Goal: Task Accomplishment & Management: Manage account settings

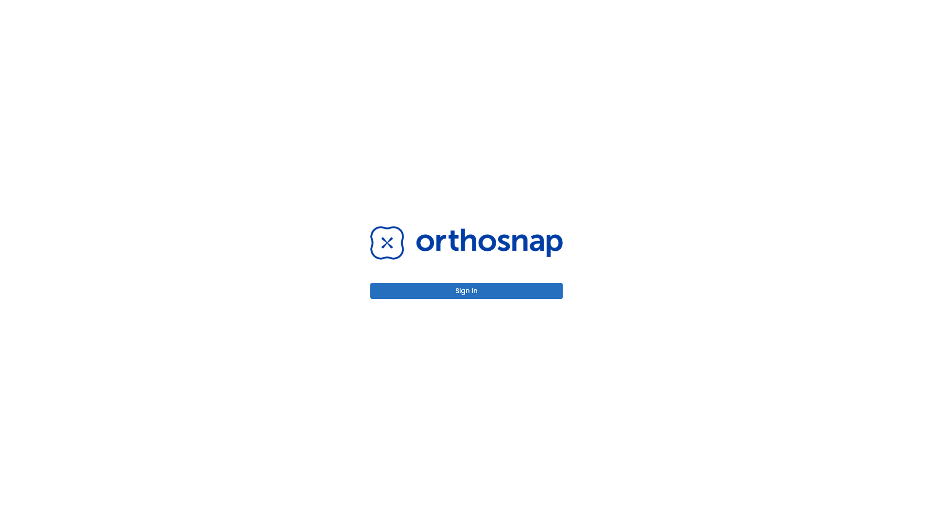
click at [466, 291] on button "Sign in" at bounding box center [466, 291] width 192 height 16
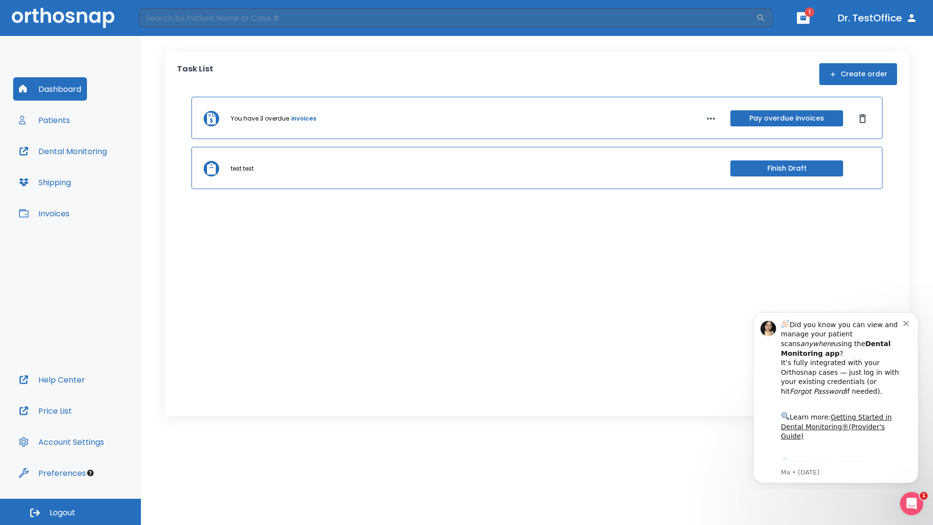
click at [70, 512] on span "Logout" at bounding box center [63, 512] width 26 height 11
